Goal: Navigation & Orientation: Understand site structure

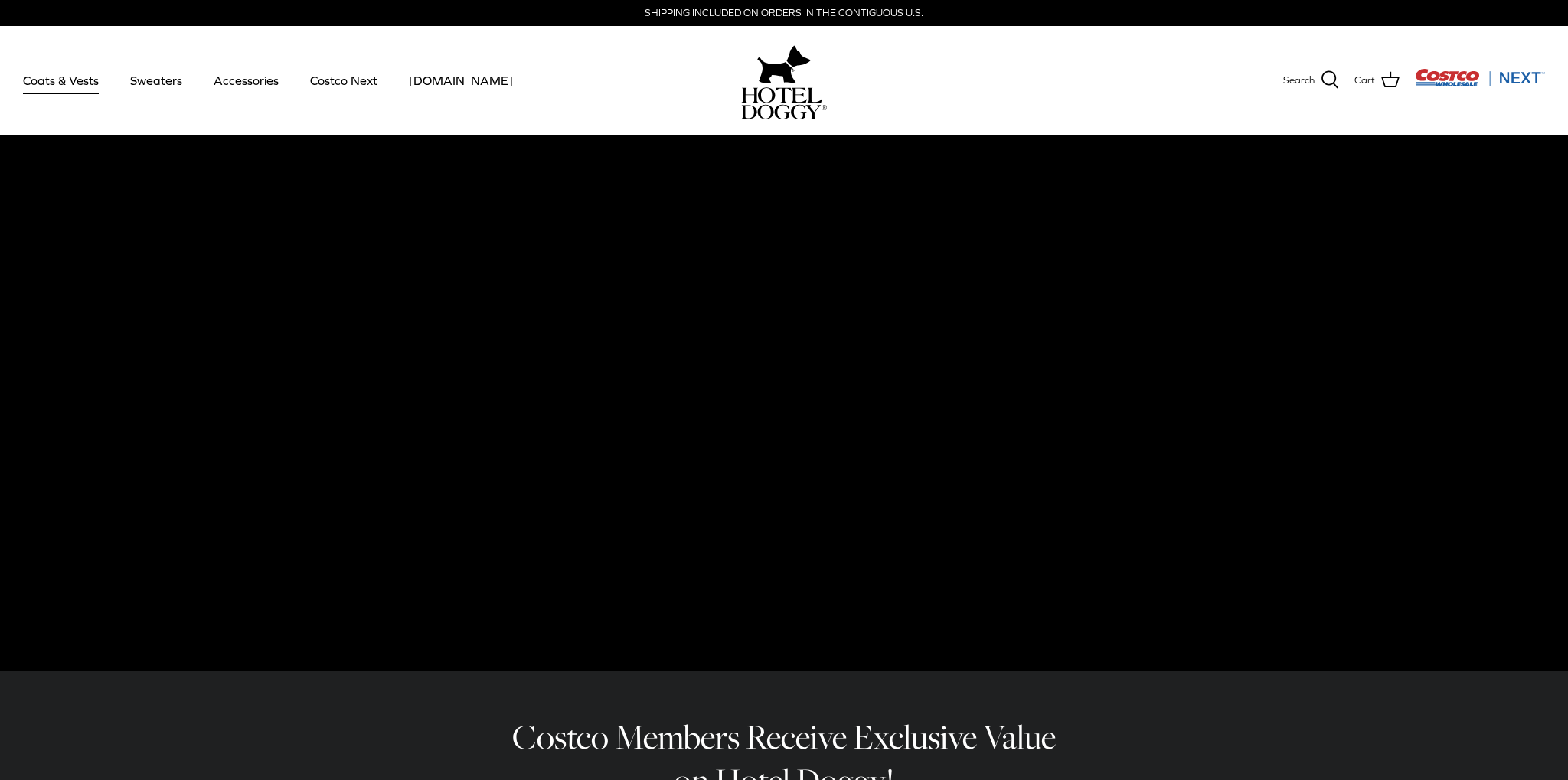
click at [56, 75] on link "Coats & Vests" at bounding box center [60, 80] width 104 height 52
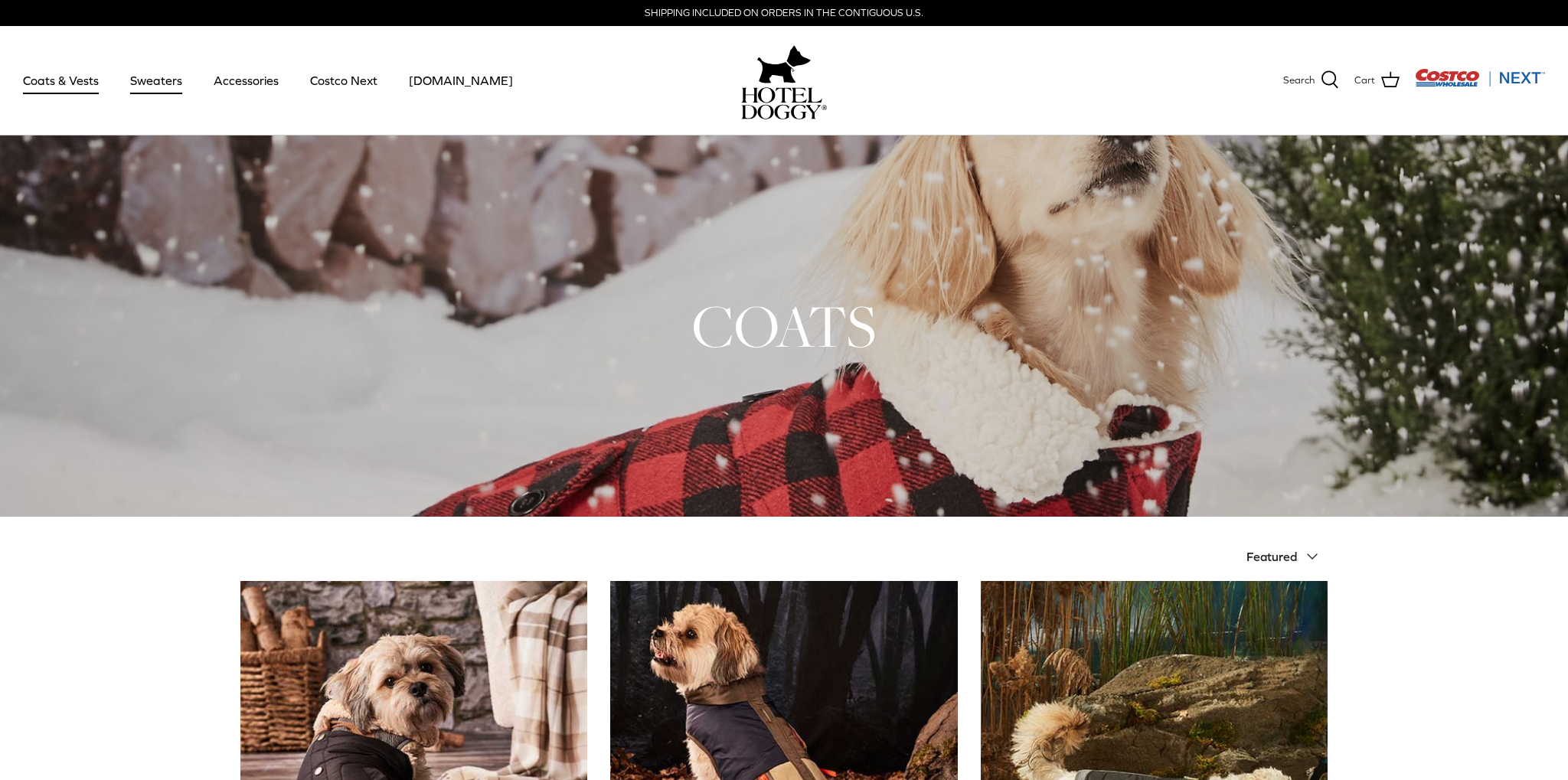
click at [146, 81] on link "Sweaters" at bounding box center [156, 80] width 79 height 52
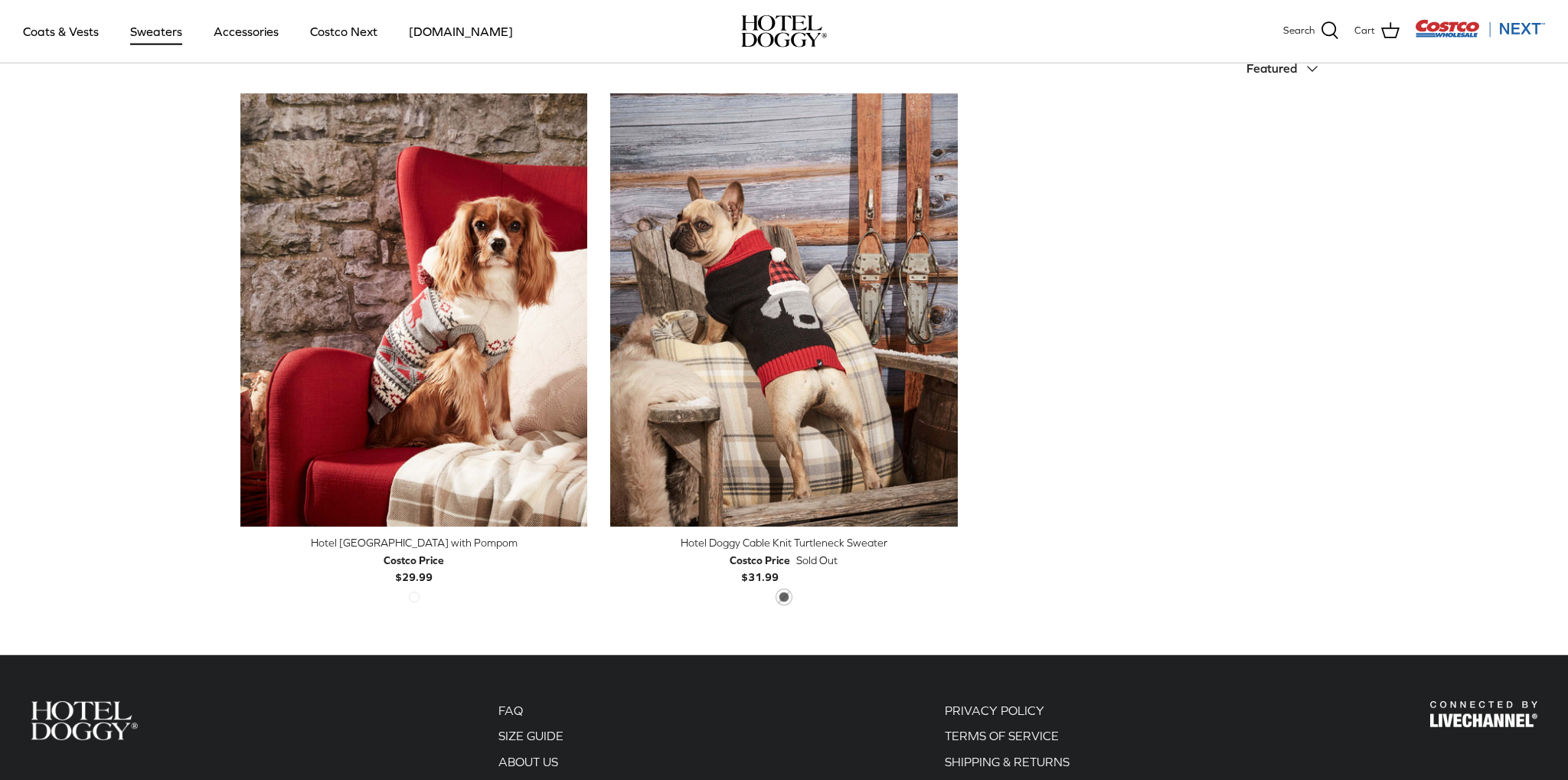
scroll to position [329, 0]
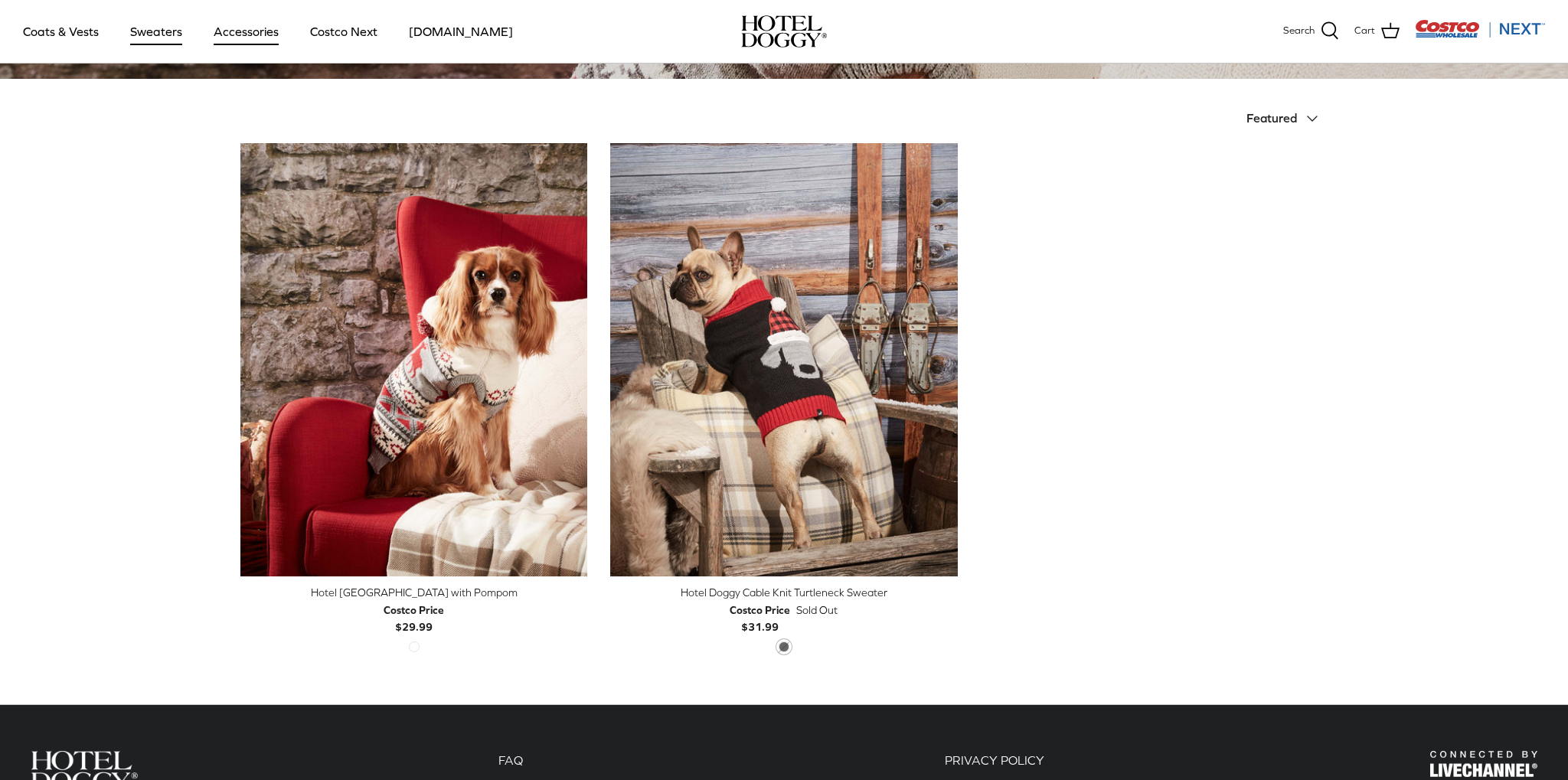
click at [253, 37] on link "Accessories" at bounding box center [246, 31] width 92 height 52
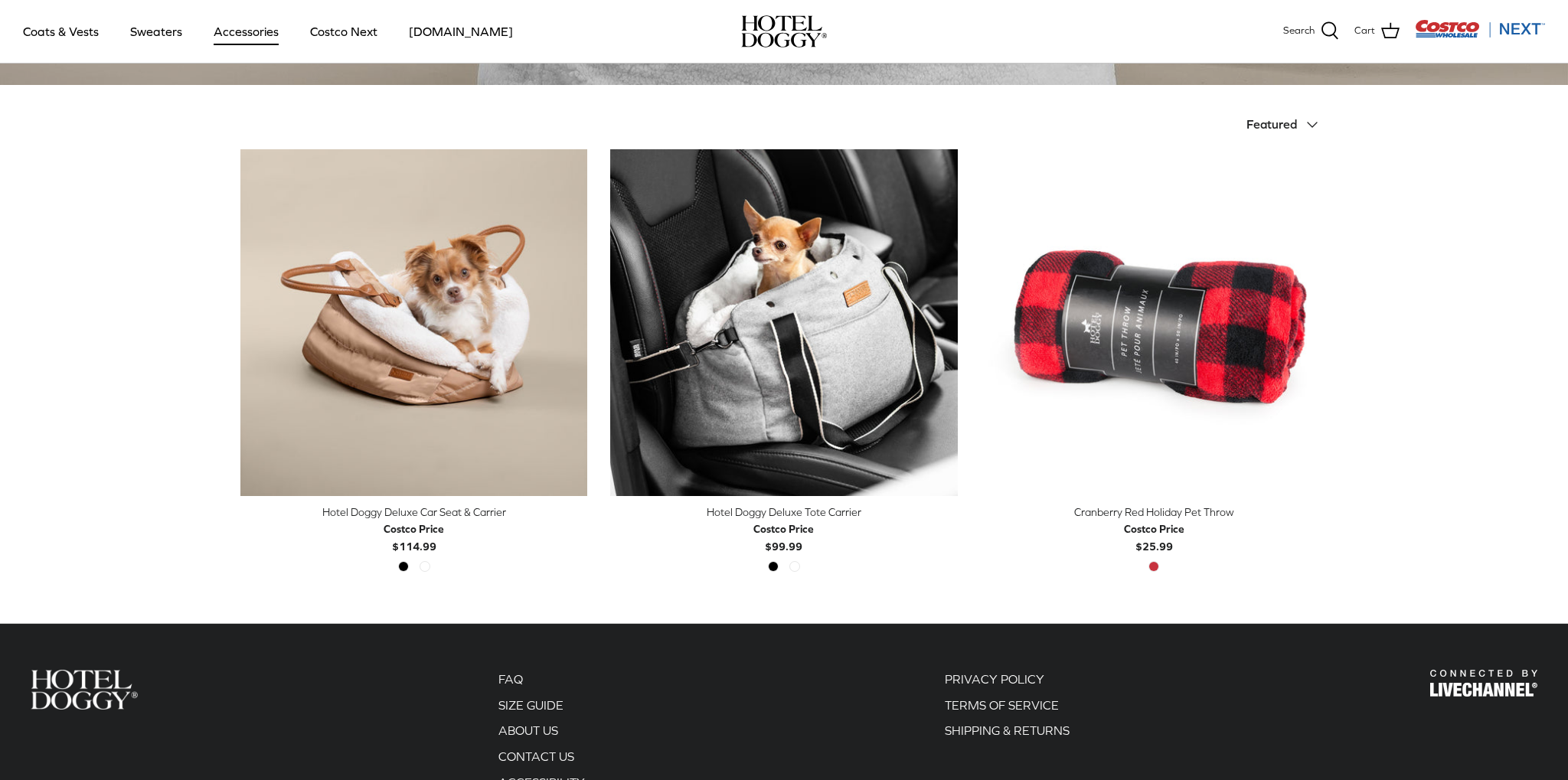
scroll to position [80, 0]
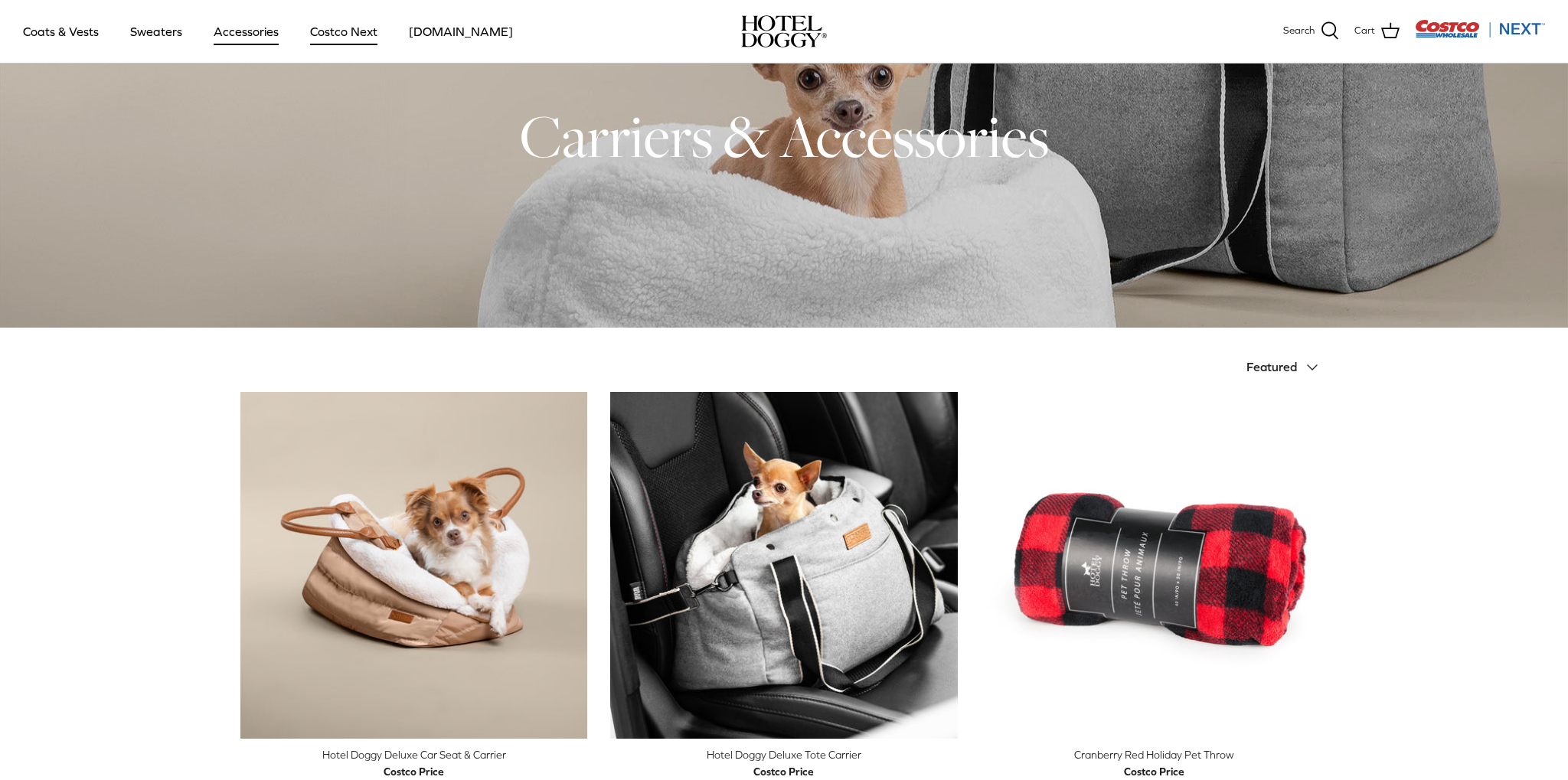
click at [332, 36] on link "Costco Next" at bounding box center [344, 31] width 95 height 52
